Goal: Information Seeking & Learning: Learn about a topic

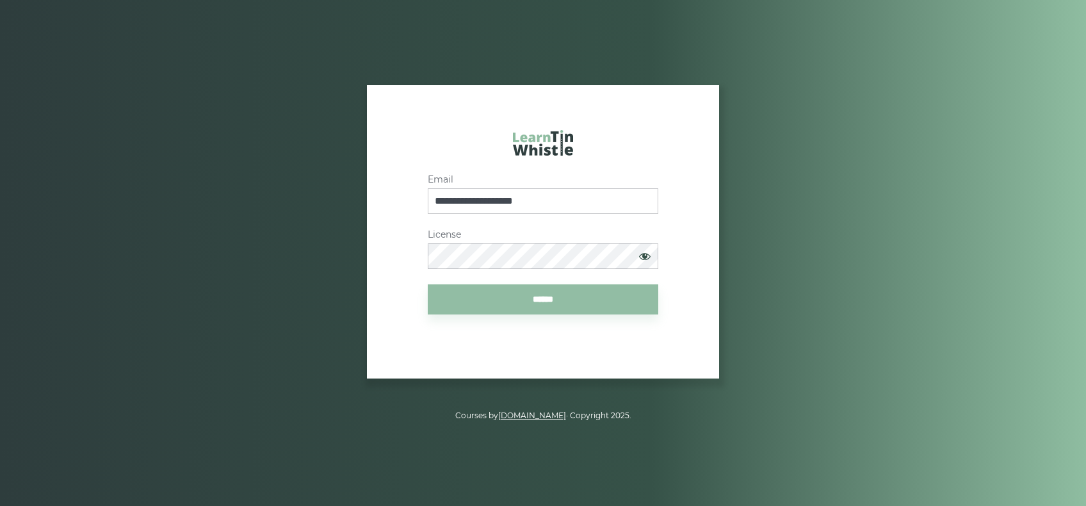
type input "**********"
click at [568, 303] on input "******" at bounding box center [543, 299] width 230 height 30
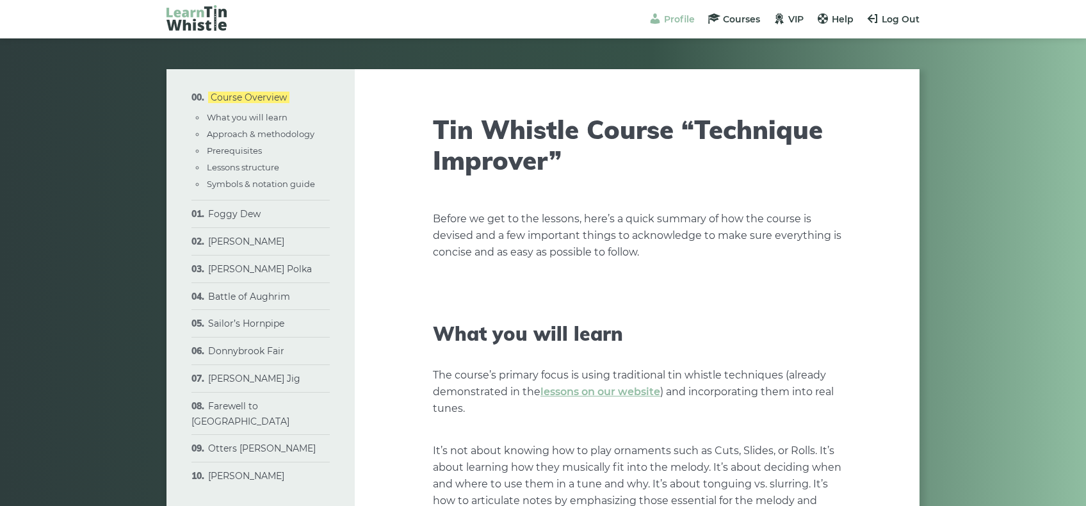
click at [675, 15] on span "Profile" at bounding box center [679, 19] width 31 height 12
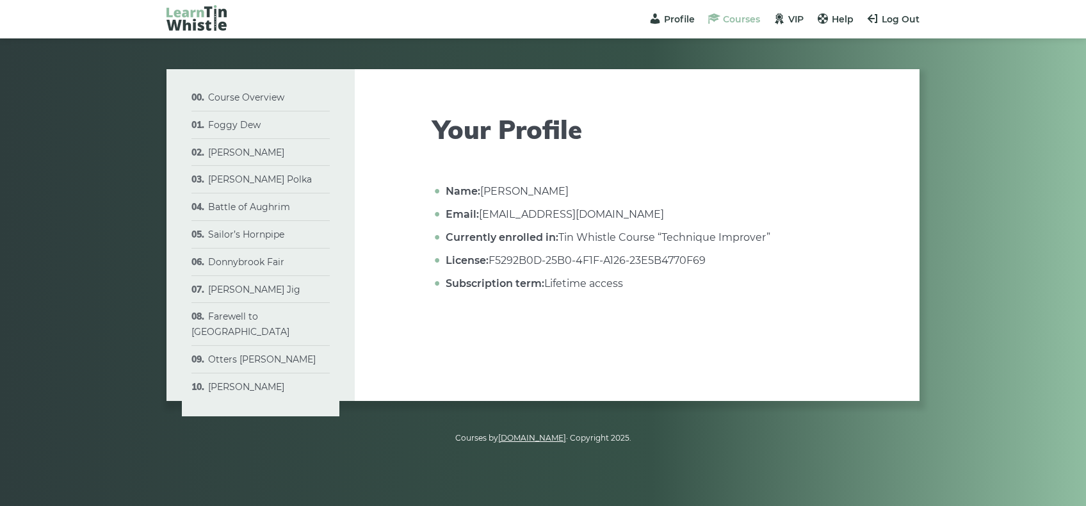
click at [732, 17] on span "Courses" at bounding box center [741, 19] width 37 height 12
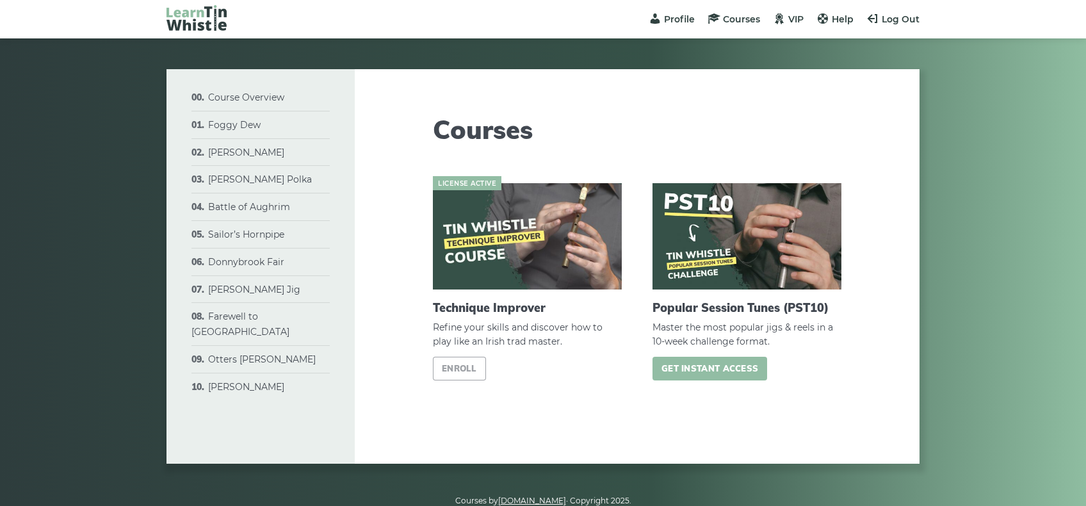
click at [722, 367] on link "Get instant access" at bounding box center [709, 369] width 115 height 24
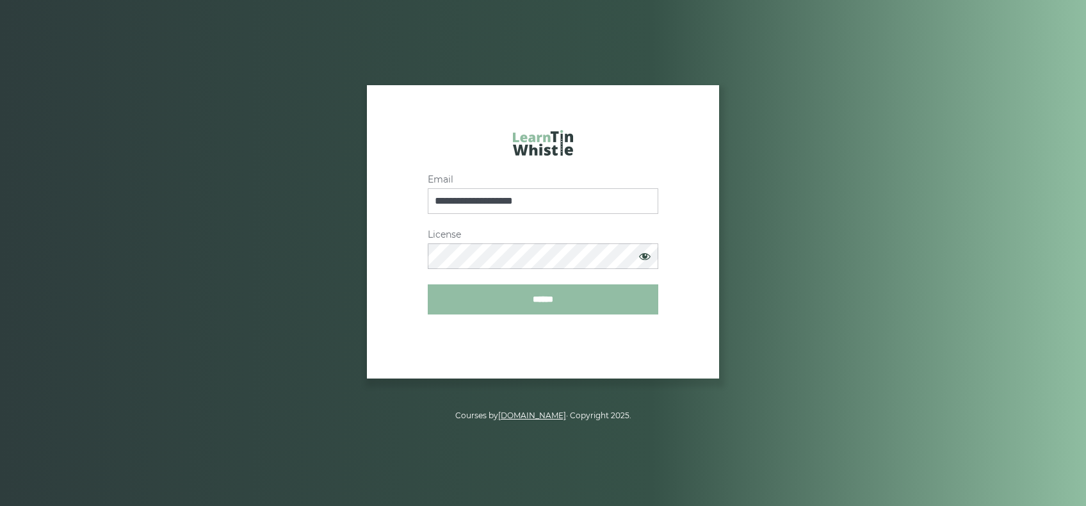
click at [585, 305] on input "******" at bounding box center [543, 299] width 230 height 30
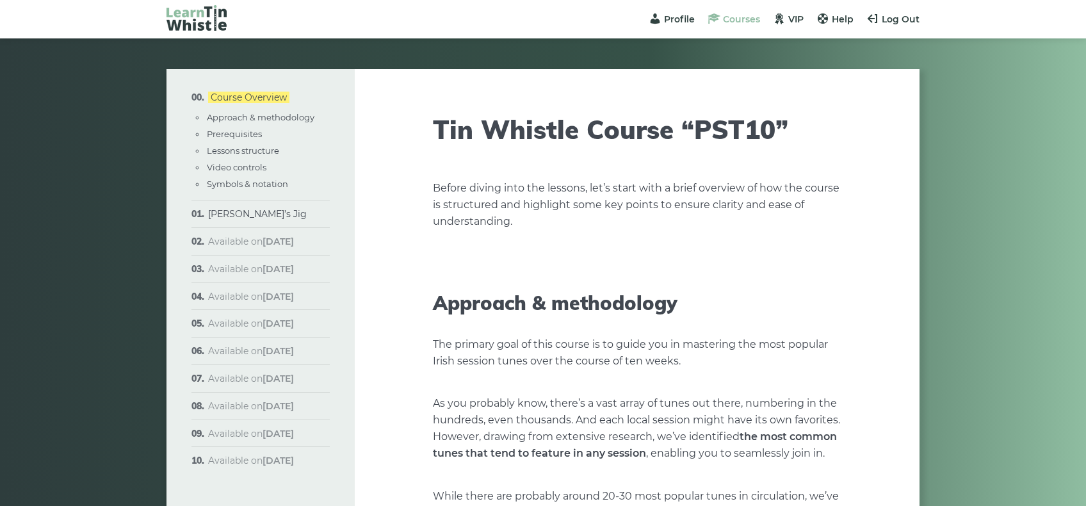
click at [734, 17] on span "Courses" at bounding box center [741, 19] width 37 height 12
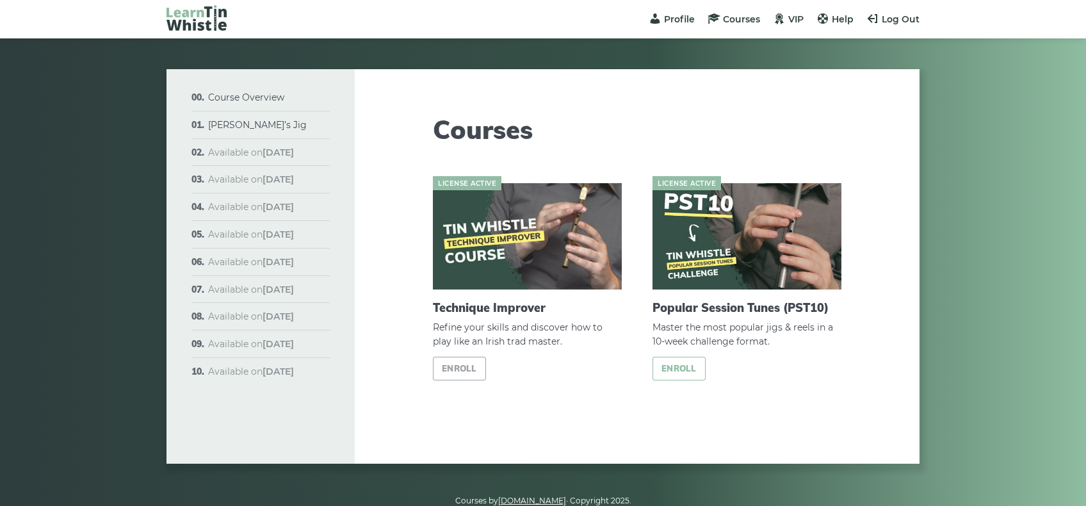
click at [686, 369] on link "Enroll" at bounding box center [678, 369] width 53 height 24
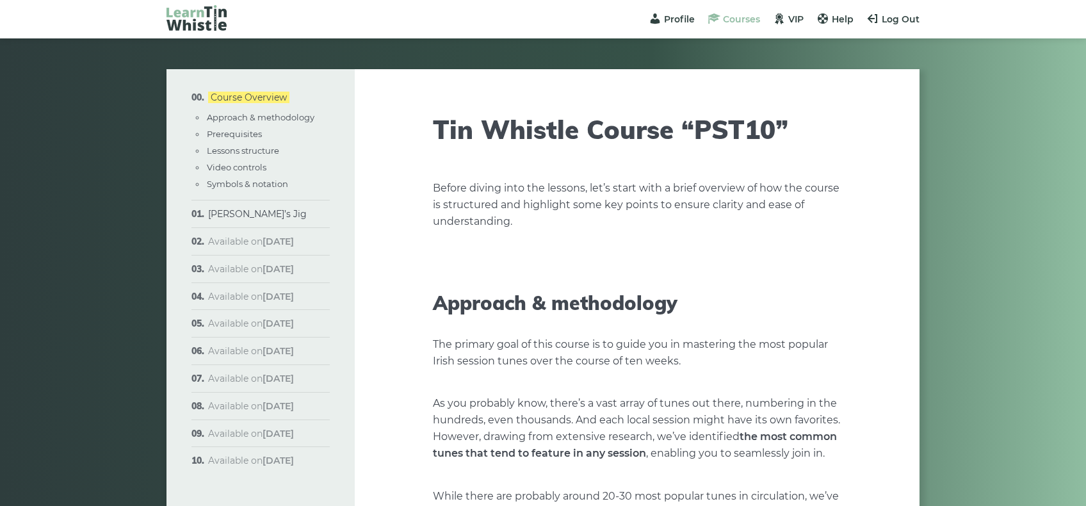
click at [738, 18] on span "Courses" at bounding box center [741, 19] width 37 height 12
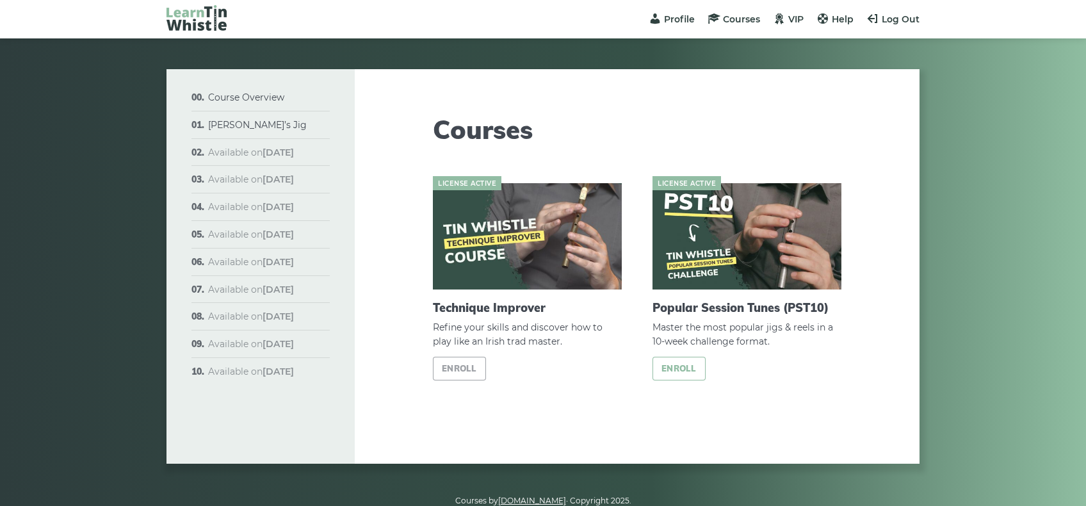
click at [690, 369] on link "Enroll" at bounding box center [678, 369] width 53 height 24
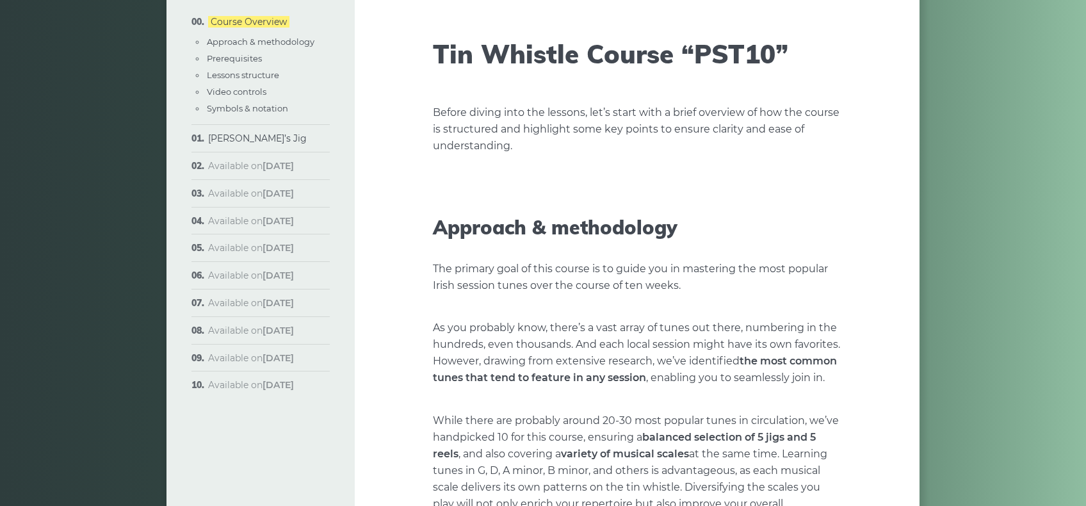
scroll to position [65, 0]
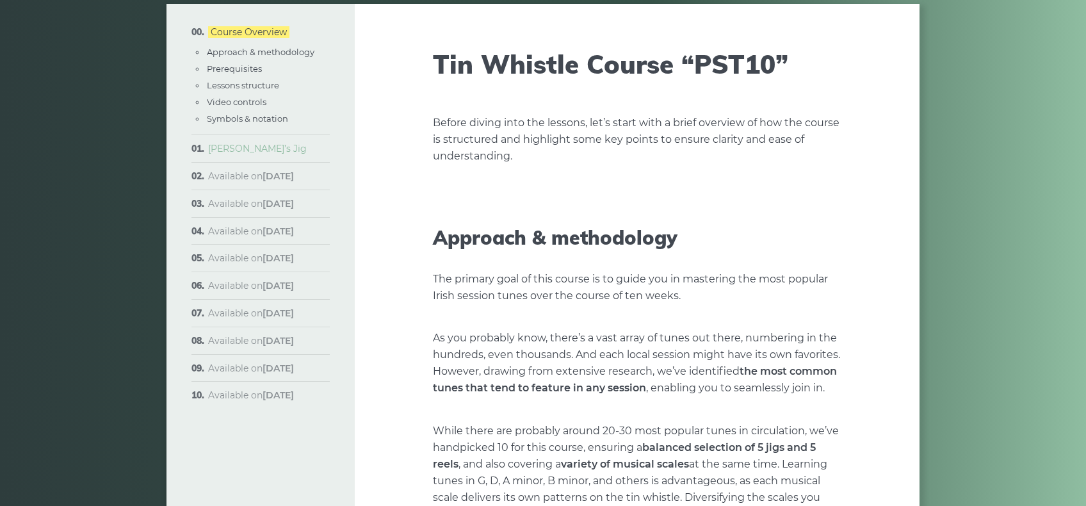
click at [255, 147] on link "[PERSON_NAME]’s Jig" at bounding box center [257, 149] width 99 height 12
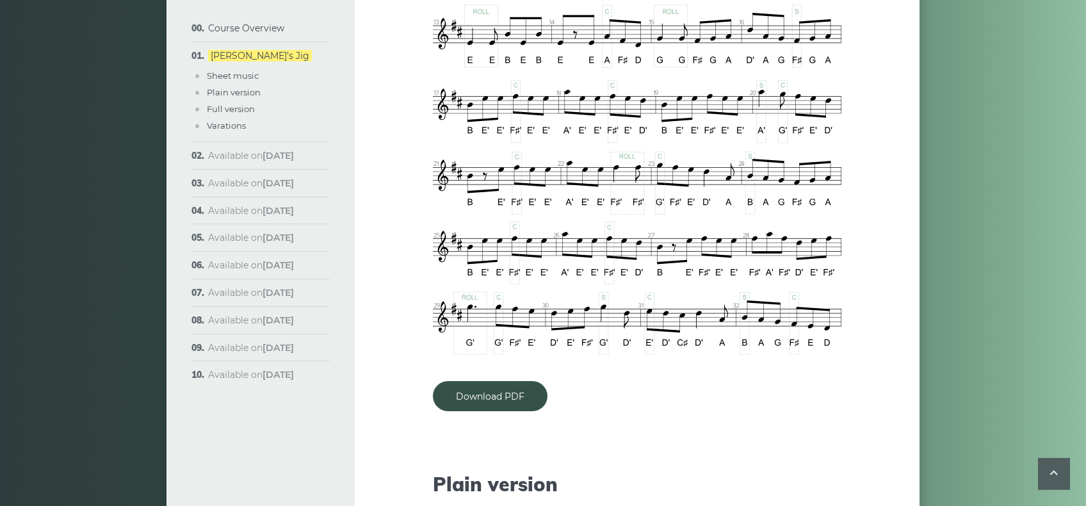
scroll to position [985, 0]
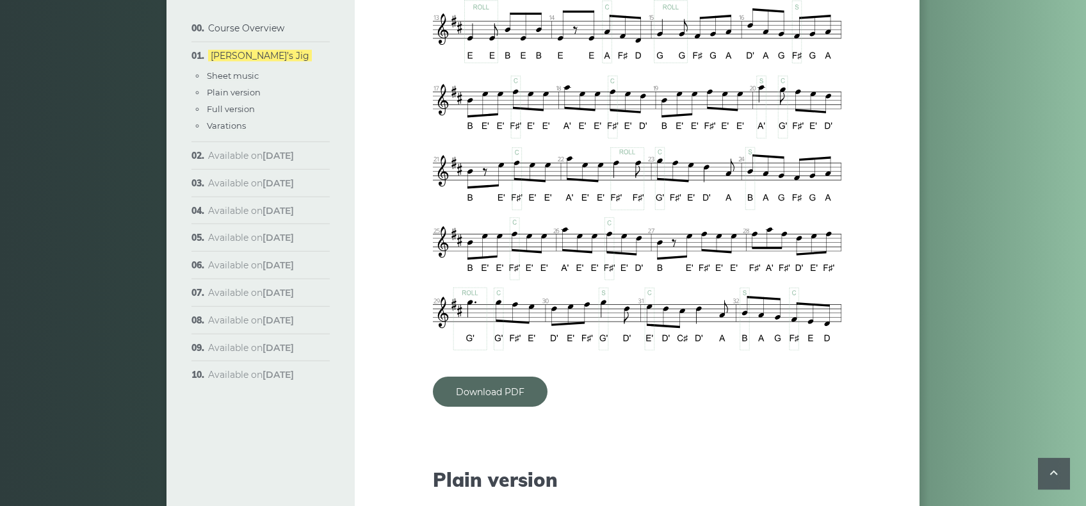
click at [489, 376] on link "Download PDF" at bounding box center [490, 391] width 115 height 30
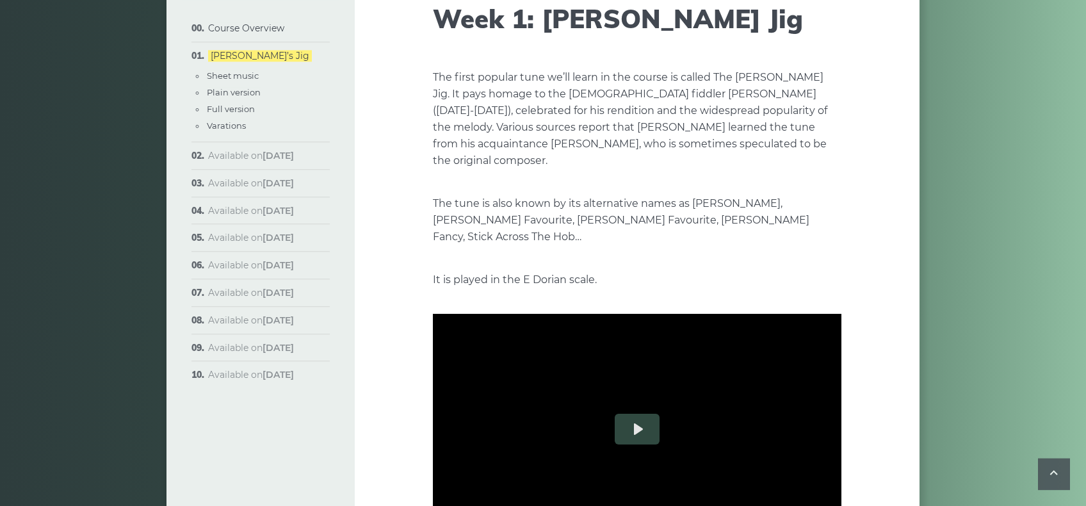
scroll to position [0, 0]
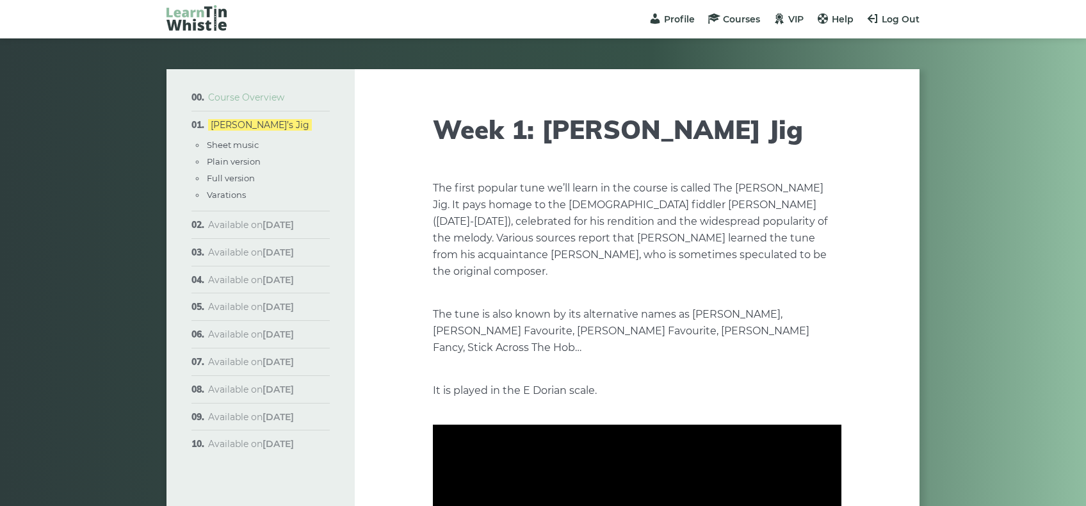
click at [240, 94] on link "Course Overview" at bounding box center [246, 98] width 76 height 12
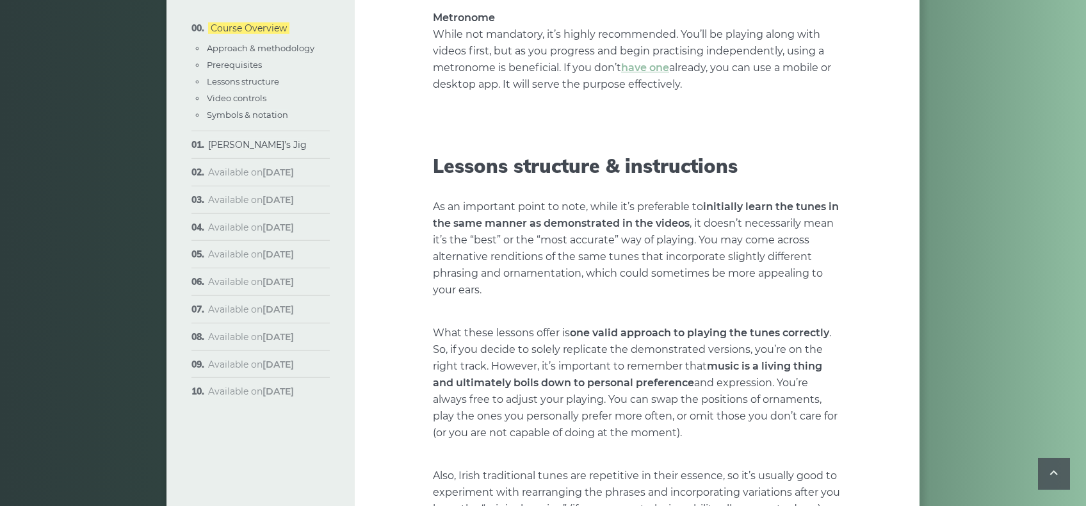
scroll to position [1828, 0]
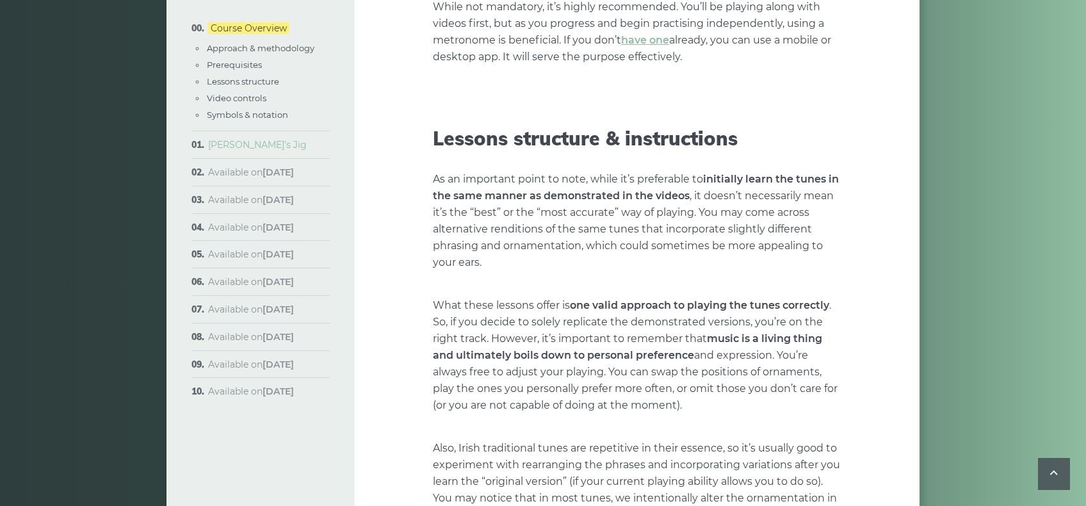
click at [248, 145] on link "[PERSON_NAME]’s Jig" at bounding box center [257, 145] width 99 height 12
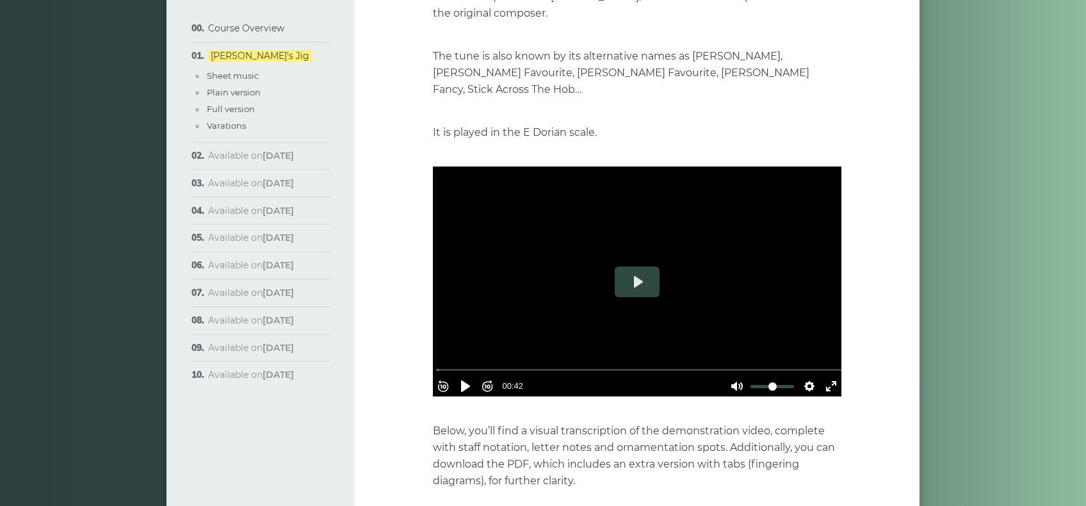
scroll to position [261, 0]
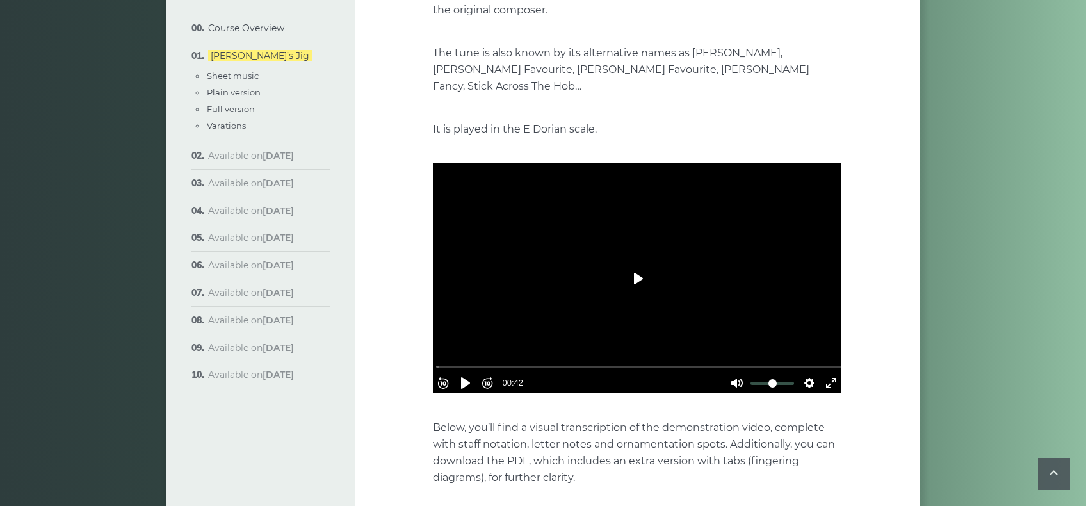
click at [638, 268] on button "Play" at bounding box center [636, 278] width 45 height 31
type input "******"
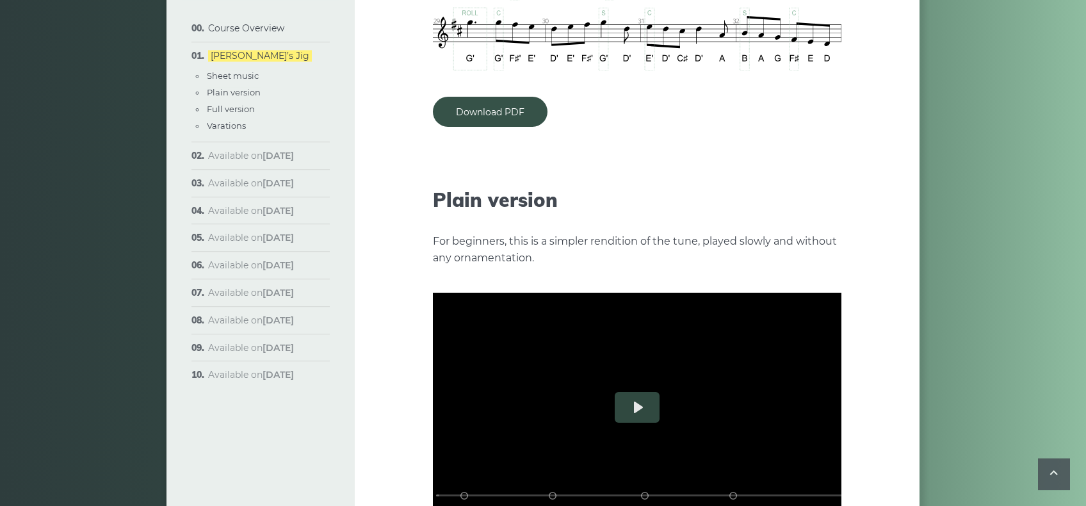
scroll to position [1436, 0]
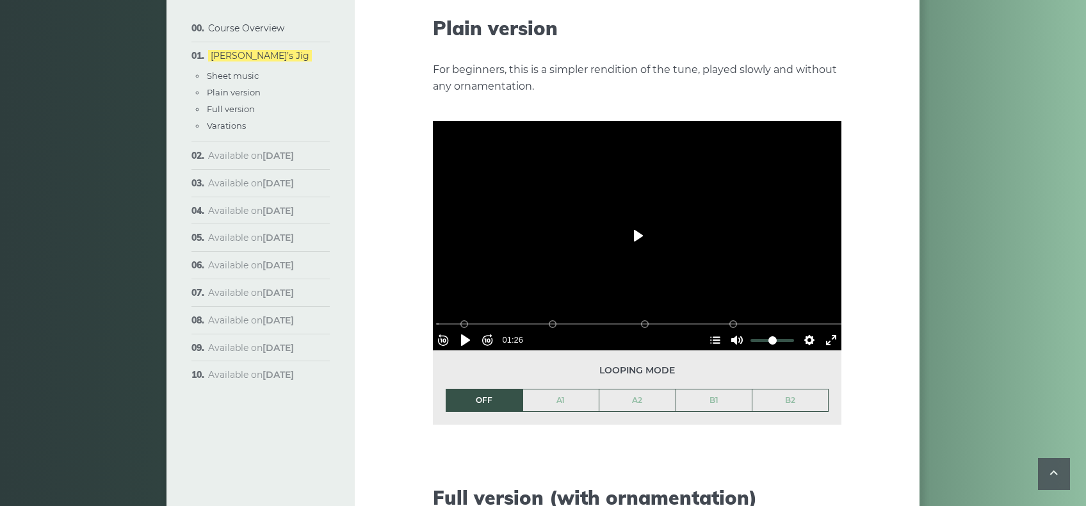
click at [634, 225] on button "Play" at bounding box center [636, 235] width 45 height 31
type input "******"
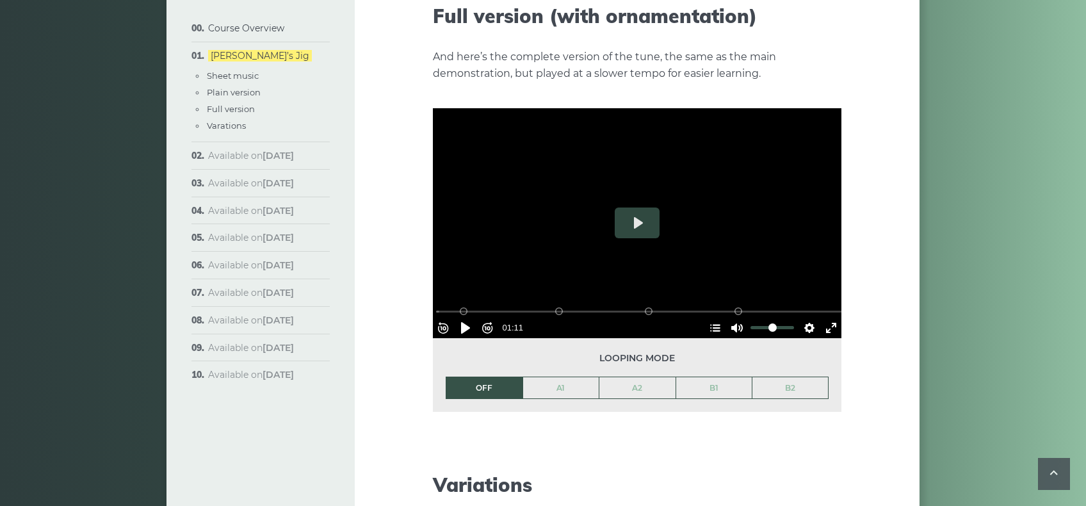
scroll to position [1877, 0]
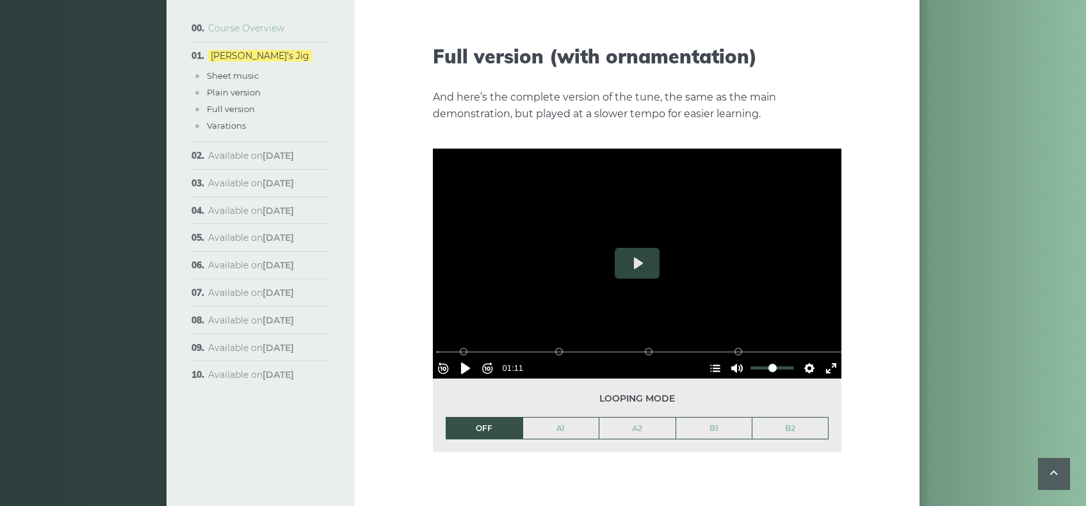
click at [252, 31] on link "Course Overview" at bounding box center [246, 28] width 76 height 12
